Goal: Check status: Check status

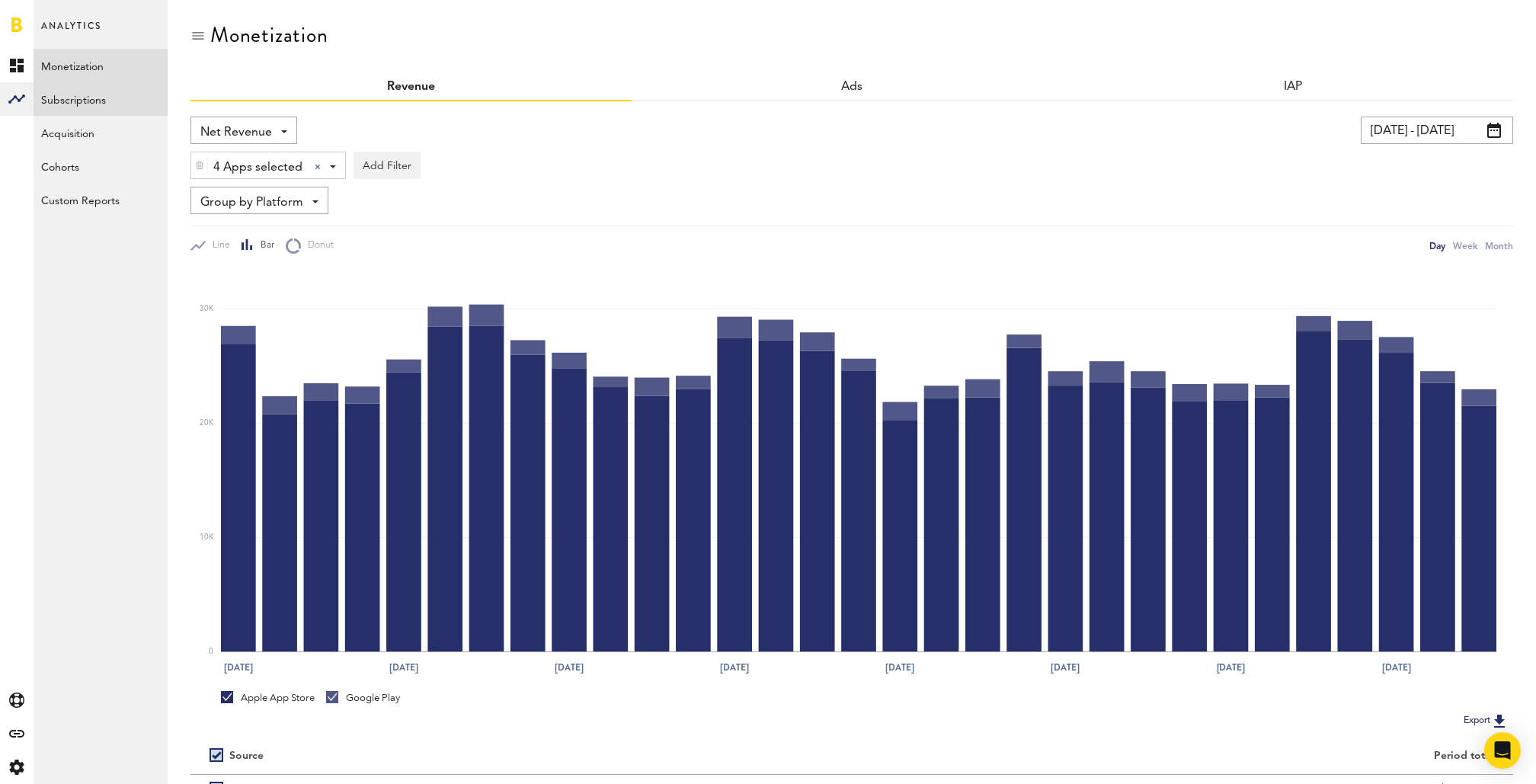
click at [51, 99] on link "Subscriptions" at bounding box center [100, 99] width 134 height 34
click at [238, 133] on span "Revenue" at bounding box center [224, 132] width 48 height 26
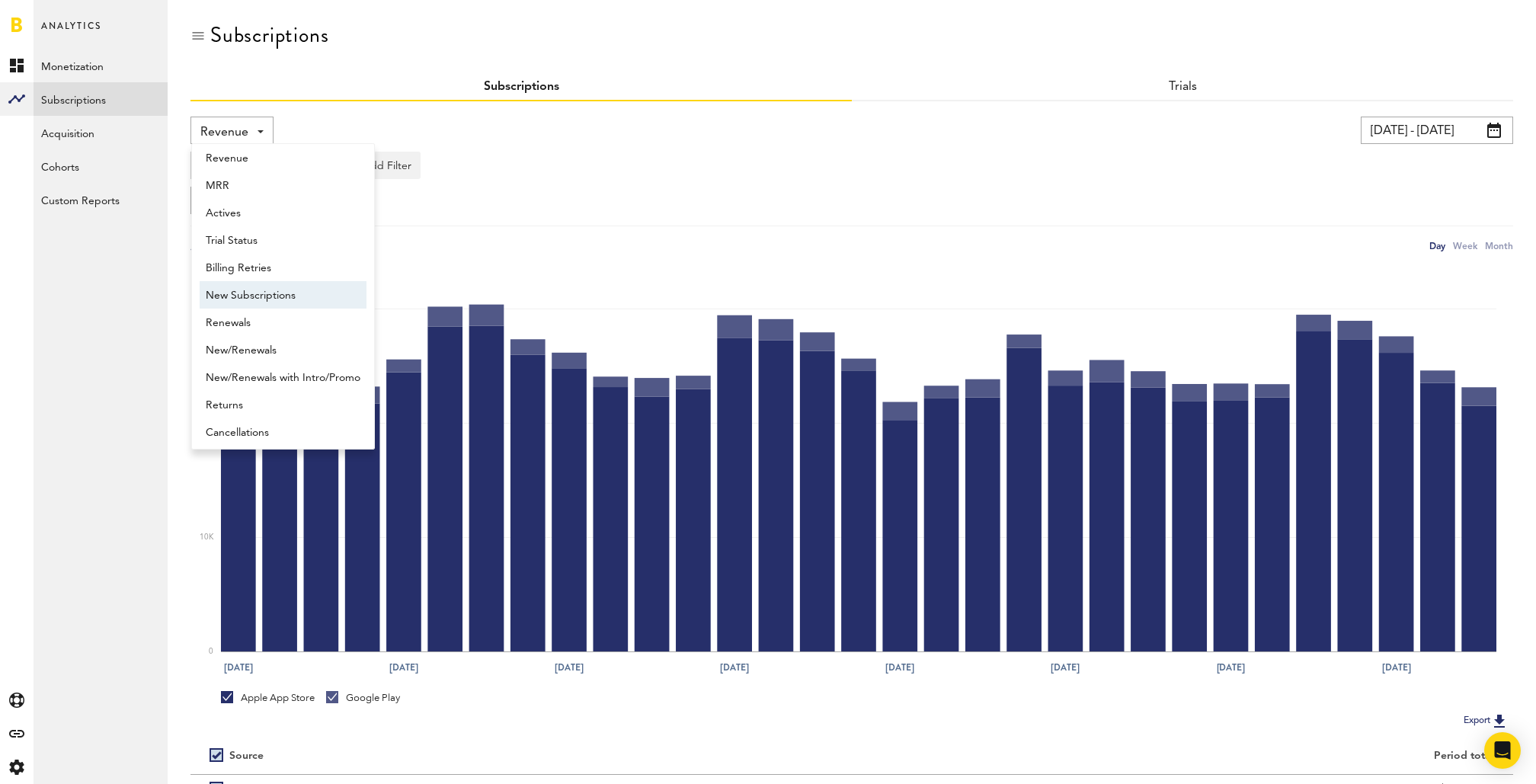
click at [260, 295] on span "New Subscriptions" at bounding box center [283, 296] width 155 height 26
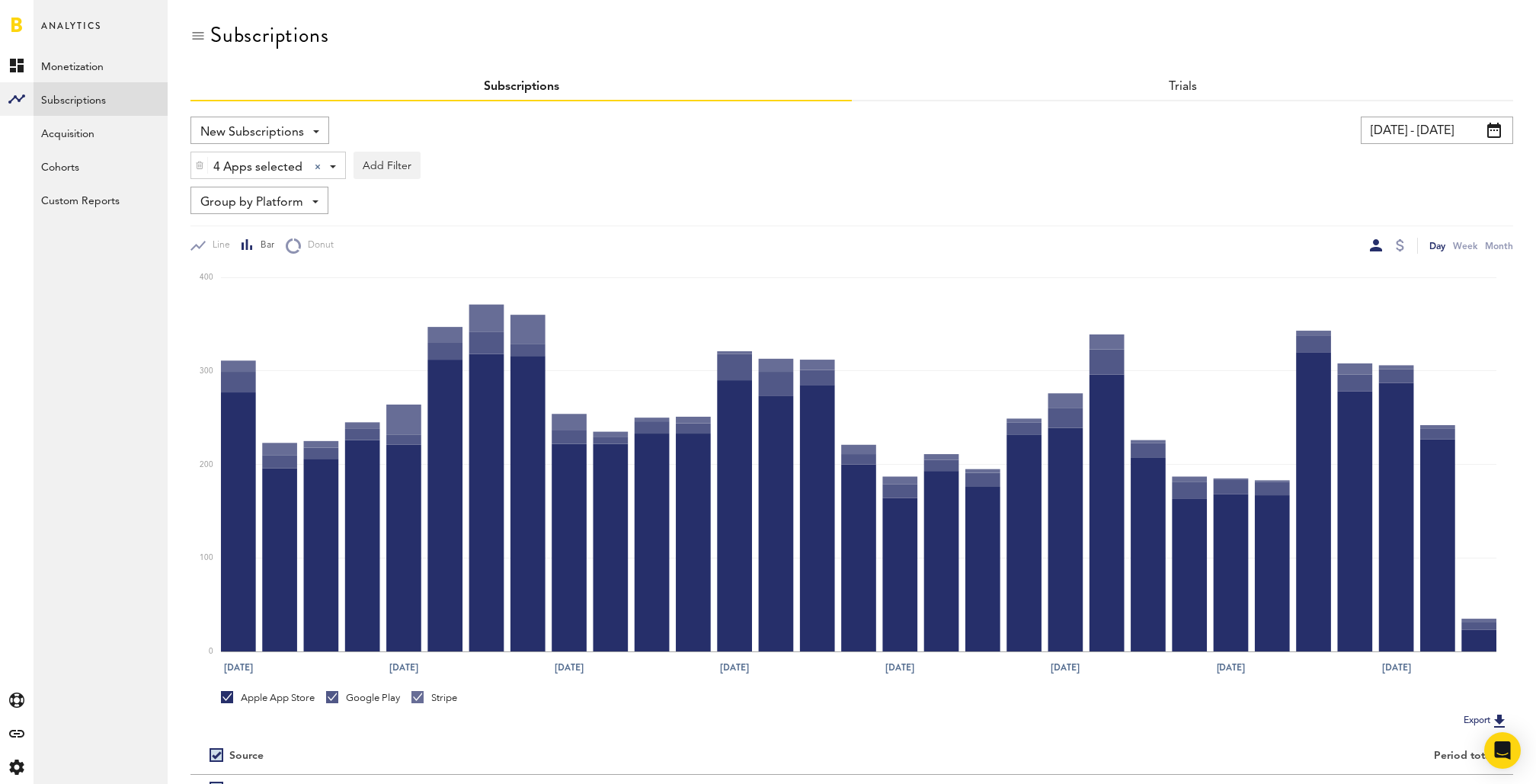
click at [1446, 138] on input "08/10/25 - 09/09/25" at bounding box center [1437, 130] width 152 height 28
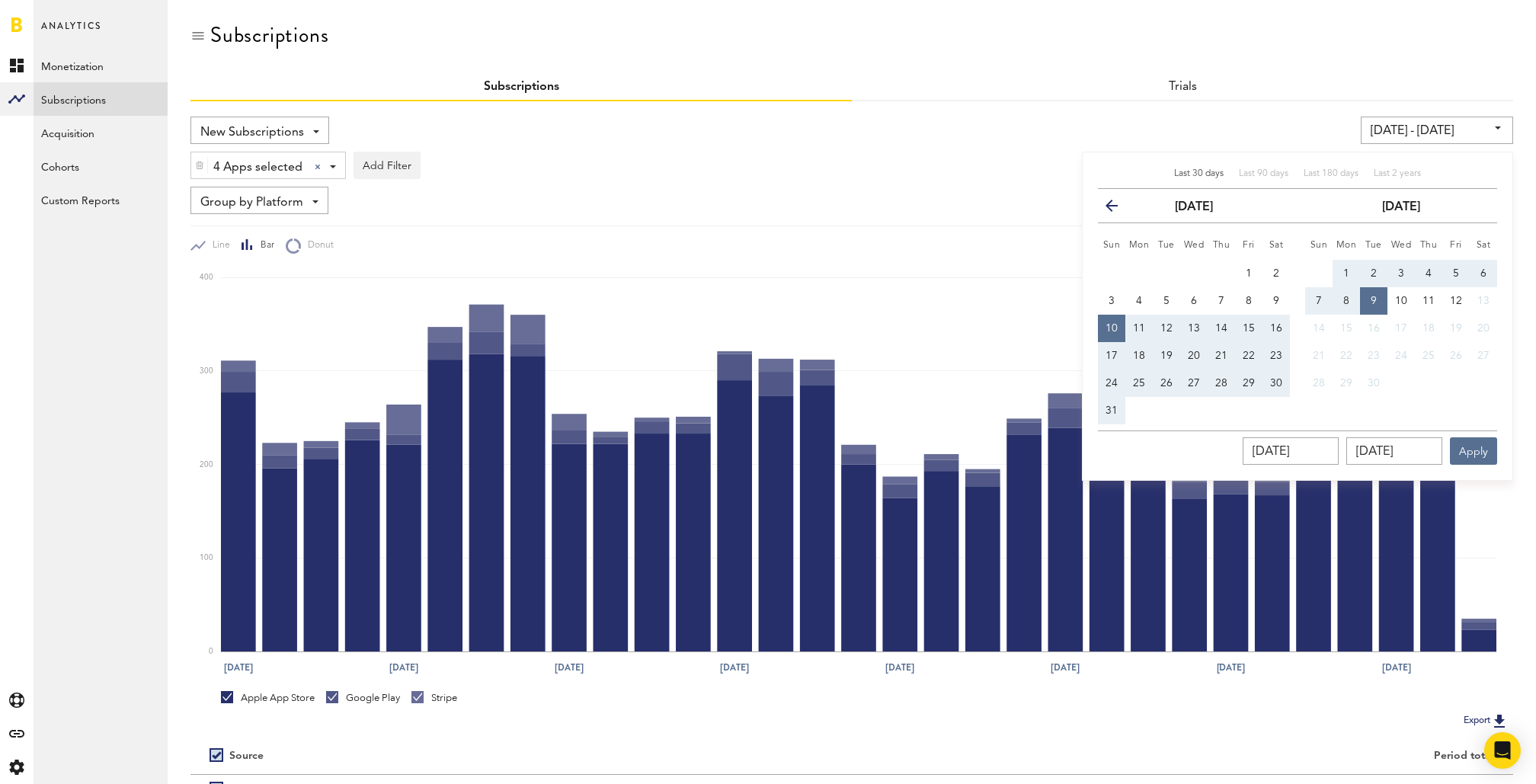
click at [1203, 174] on span "Last 30 days" at bounding box center [1198, 173] width 50 height 9
type input "08/12/25 - 09/11/25"
type input "08/12/2025"
type input "09/11/2025"
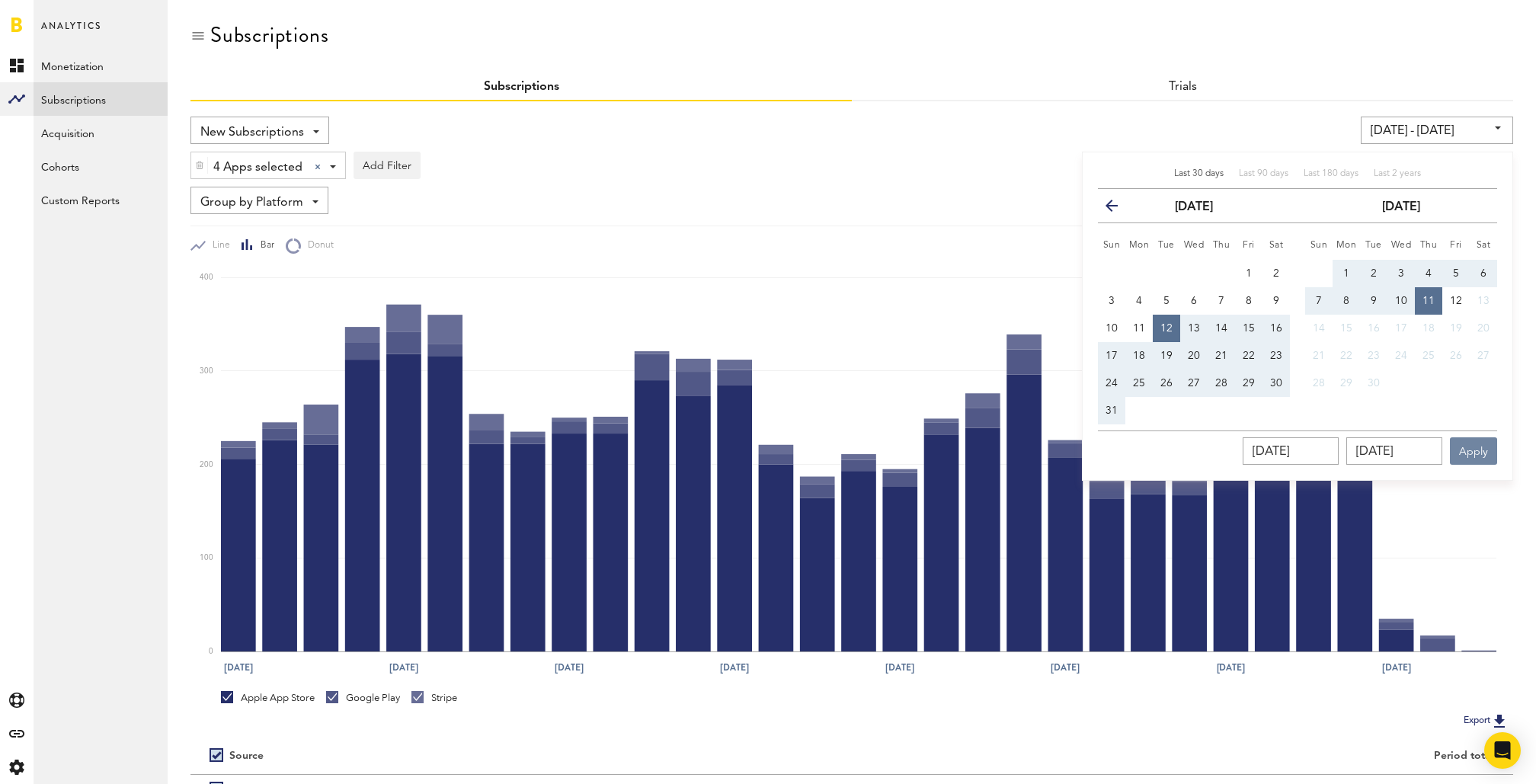
click at [1459, 456] on button "Apply" at bounding box center [1474, 451] width 47 height 28
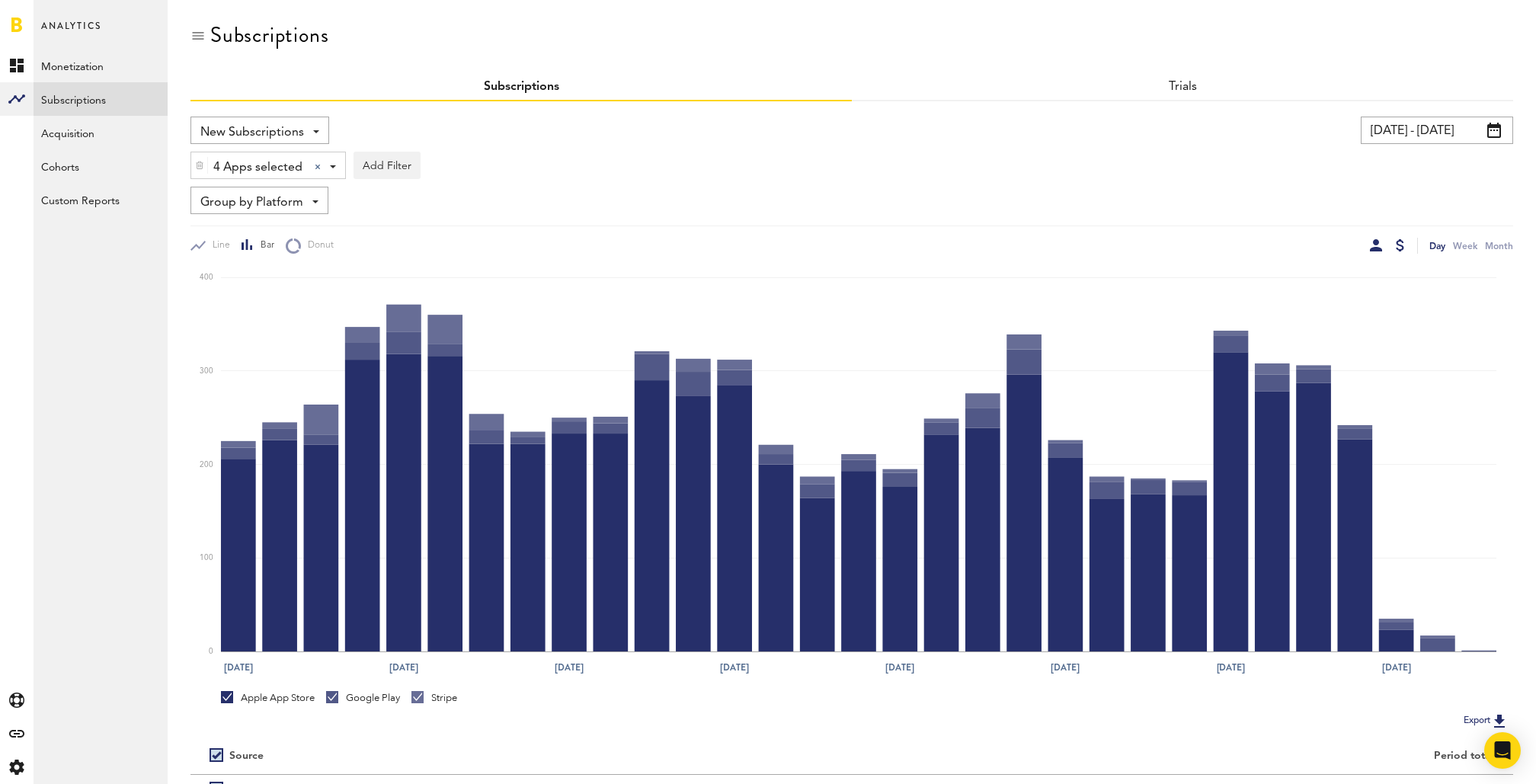
click at [1398, 247] on div at bounding box center [1400, 245] width 8 height 12
